Goal: Information Seeking & Learning: Find specific fact

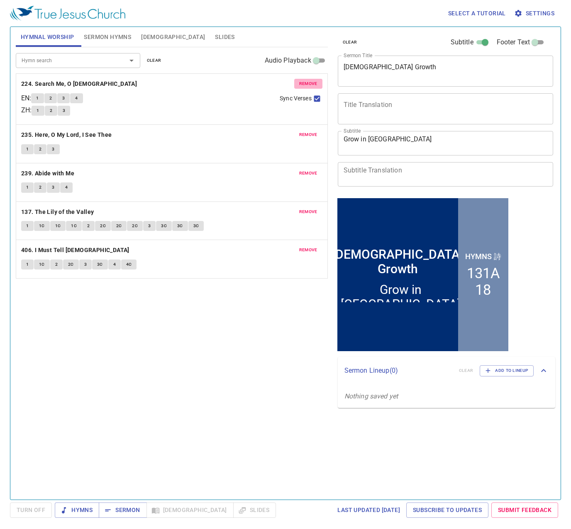
click at [306, 80] on span "remove" at bounding box center [308, 83] width 18 height 7
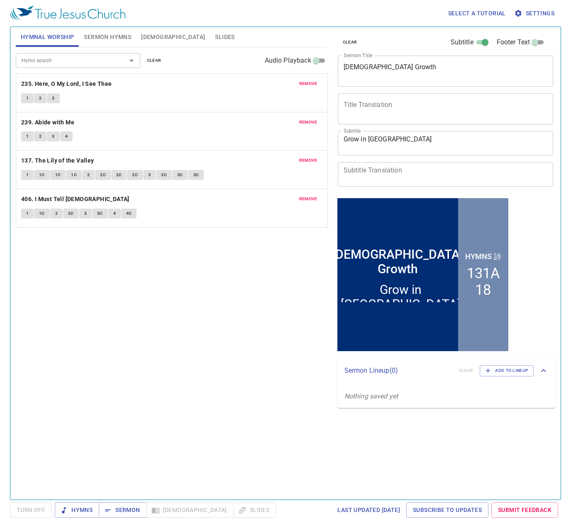
click at [306, 80] on span "remove" at bounding box center [308, 83] width 18 height 7
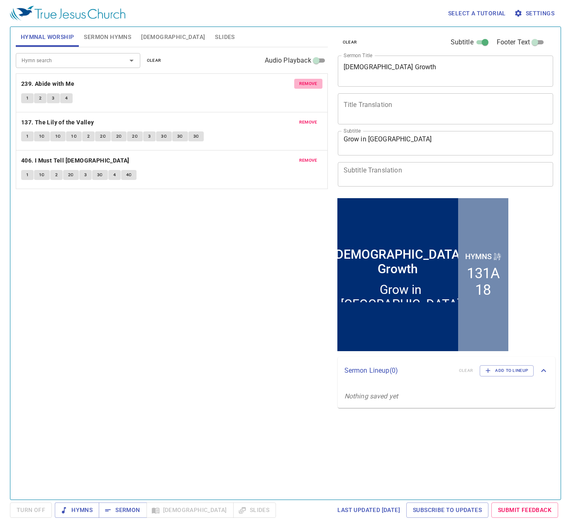
click at [306, 80] on span "remove" at bounding box center [308, 83] width 18 height 7
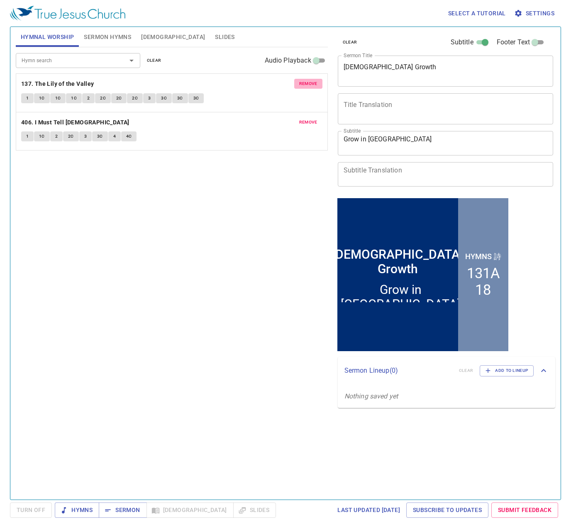
click at [306, 80] on span "remove" at bounding box center [308, 83] width 18 height 7
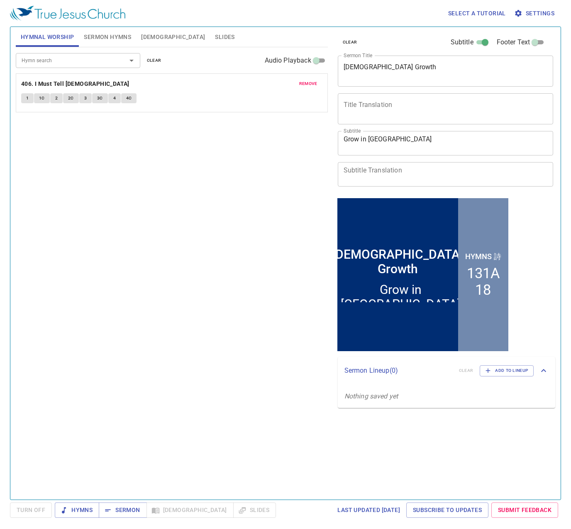
click at [306, 80] on span "remove" at bounding box center [308, 83] width 18 height 7
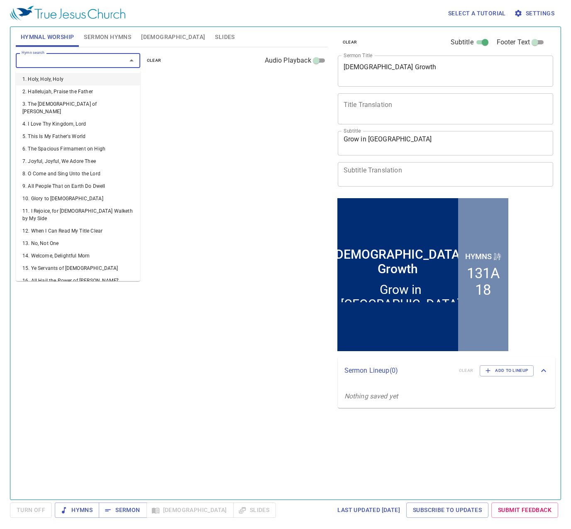
click at [93, 57] on input "Hymn search" at bounding box center [65, 61] width 95 height 10
type input "21"
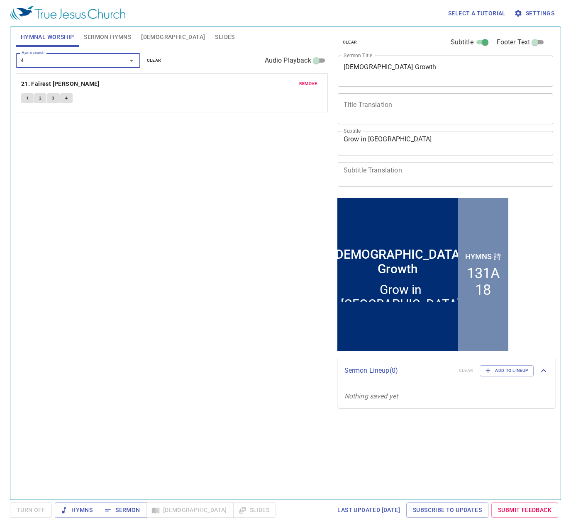
type input "47"
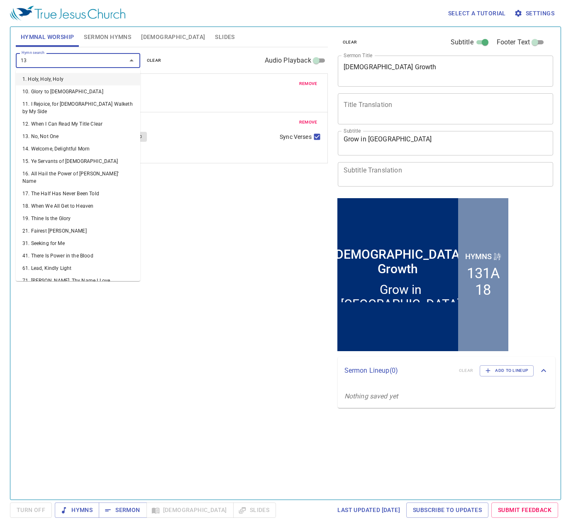
type input "133"
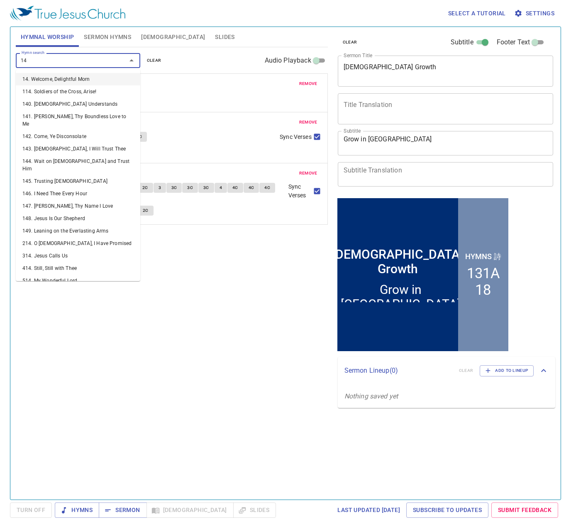
type input "146"
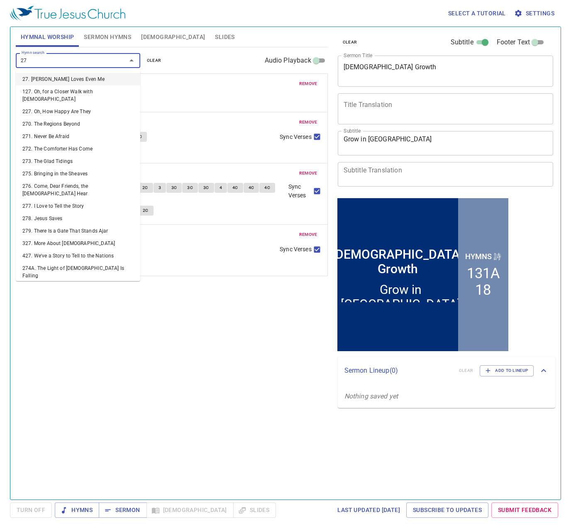
type input "277"
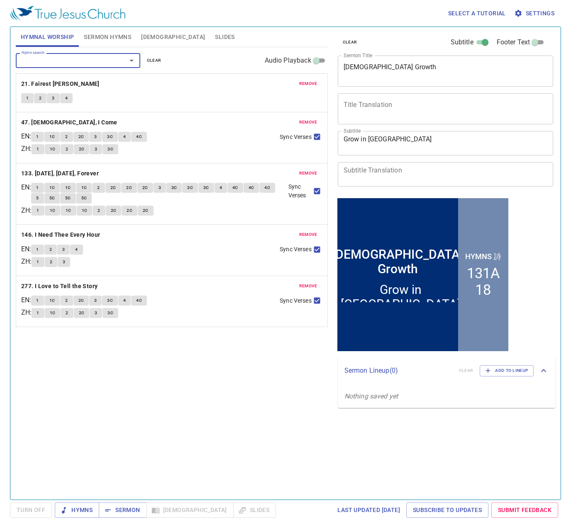
click at [215, 39] on span "Slides" at bounding box center [224, 37] width 19 height 10
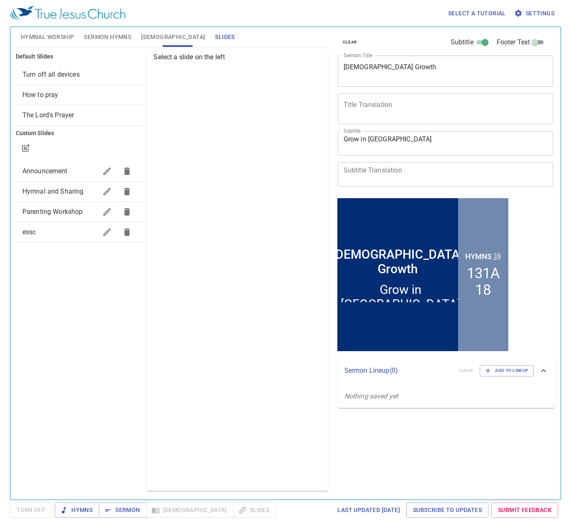
click at [81, 96] on span "How to pray" at bounding box center [79, 95] width 115 height 10
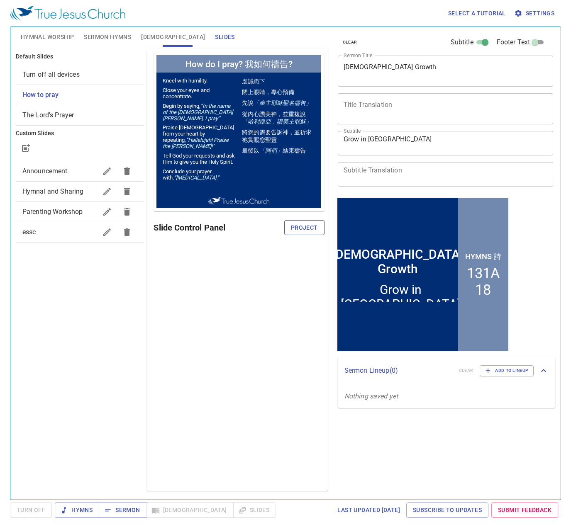
click at [299, 226] on span "Project" at bounding box center [304, 228] width 27 height 10
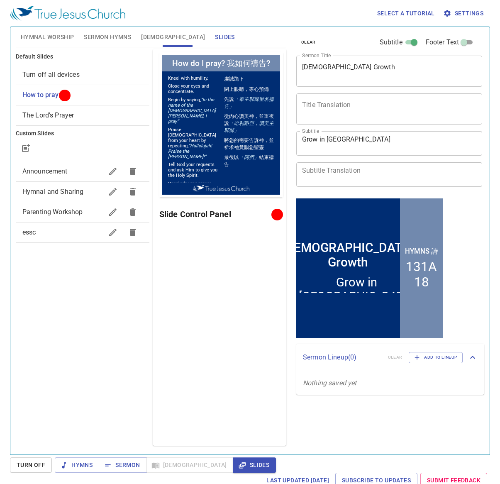
click at [52, 40] on span "Hymnal Worship" at bounding box center [48, 37] width 54 height 10
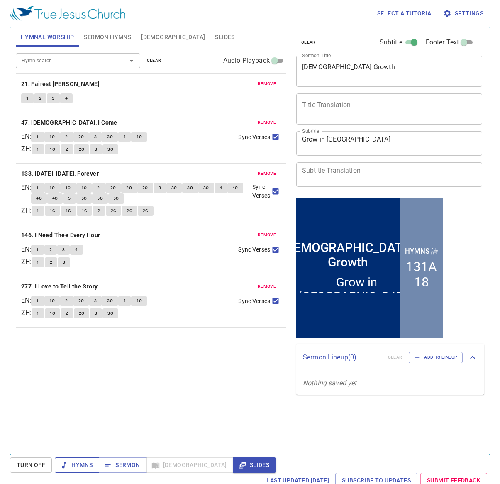
click at [85, 465] on span "Hymns" at bounding box center [76, 465] width 31 height 10
click at [85, 461] on span "Hymns" at bounding box center [76, 465] width 31 height 10
click at [137, 395] on div "Hymn search Hymn search clear Audio Playback remove 21. Fairest Lord Jesus 1 2 …" at bounding box center [151, 247] width 270 height 400
click at [31, 97] on button "1" at bounding box center [27, 98] width 12 height 10
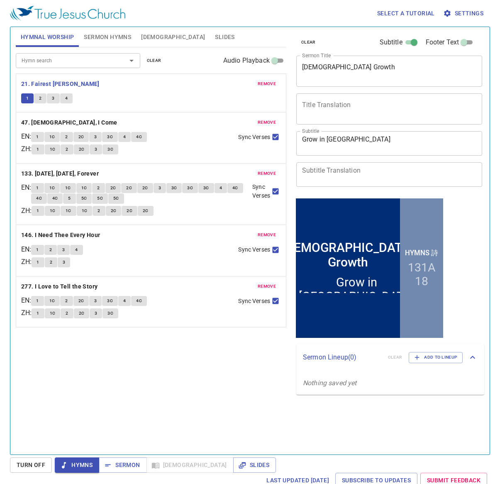
click at [190, 379] on div "Hymn search Hymn search clear Audio Playback remove 21. Fairest Lord Jesus 1 2 …" at bounding box center [151, 247] width 270 height 400
click at [156, 371] on div "Hymn search Hymn search clear Audio Playback remove 21. Fairest Lord Jesus 1 2 …" at bounding box center [151, 247] width 270 height 400
click at [154, 368] on div "Hymn search Hymn search clear Audio Playback remove 21. Fairest Lord Jesus 1 2 …" at bounding box center [151, 247] width 270 height 400
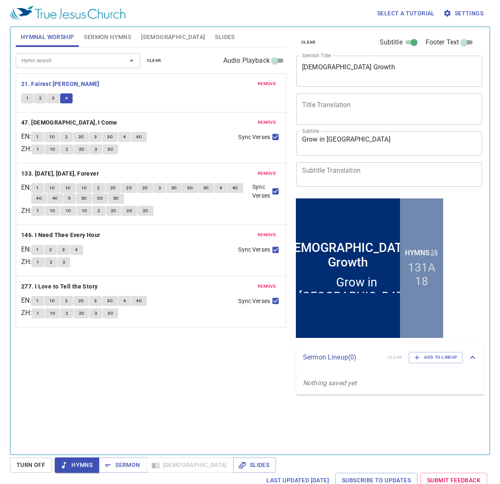
click at [154, 368] on div "Hymn search Hymn search clear Audio Playback remove 21. Fairest Lord Jesus 1 2 …" at bounding box center [151, 247] width 270 height 400
click at [151, 377] on div "Hymn search Hymn search clear Audio Playback remove 21. Fairest Lord Jesus 1 2 …" at bounding box center [151, 247] width 270 height 400
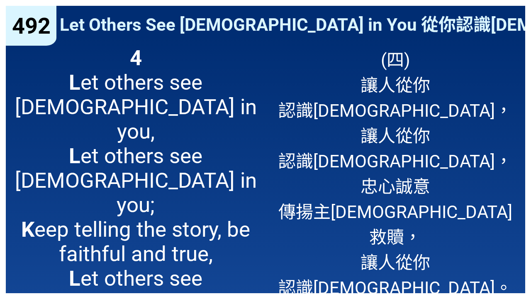
click at [531, 123] on div "492 492 Let Others See [DEMOGRAPHIC_DATA] in You 從你認識[DEMOGRAPHIC_DATA] Let Oth…" at bounding box center [265, 149] width 531 height 299
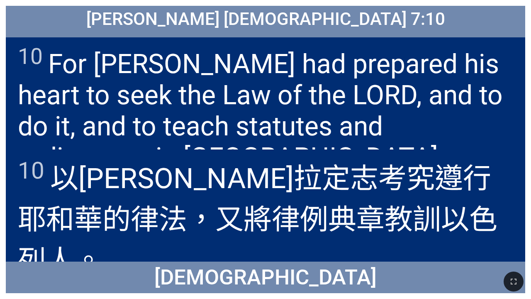
click at [379, 67] on span "10 For [PERSON_NAME] had prepared his heart to seek the Law of the LORD, and to…" at bounding box center [265, 108] width 495 height 129
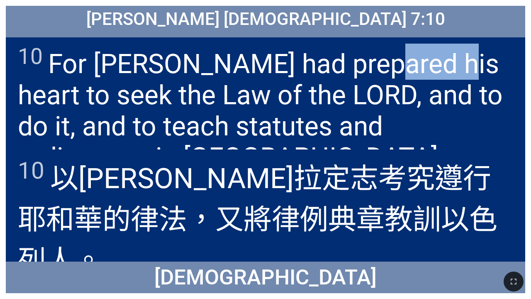
click at [379, 67] on span "10 For [PERSON_NAME] had prepared his heart to seek the Law of the LORD, and to…" at bounding box center [265, 108] width 495 height 129
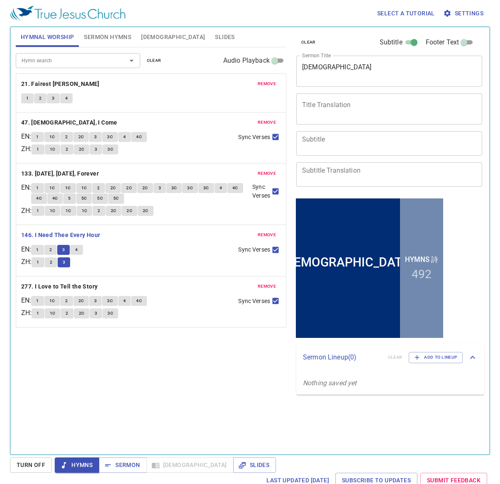
click at [163, 331] on div "Hymn search Hymn search clear Audio Playback remove 21. Fairest Lord Jesus 1 2 …" at bounding box center [151, 247] width 270 height 400
